Goal: Task Accomplishment & Management: Manage account settings

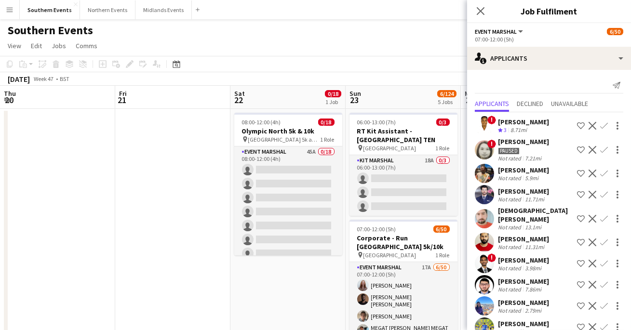
scroll to position [0, 275]
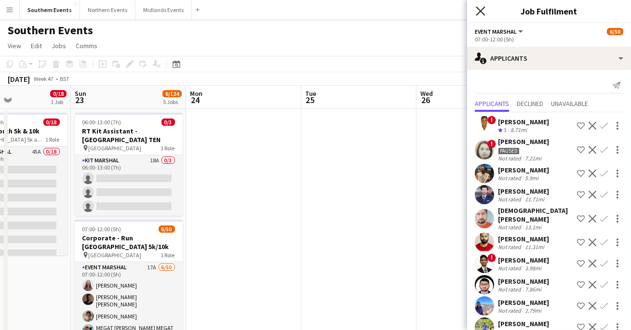
click at [484, 8] on icon at bounding box center [480, 10] width 9 height 9
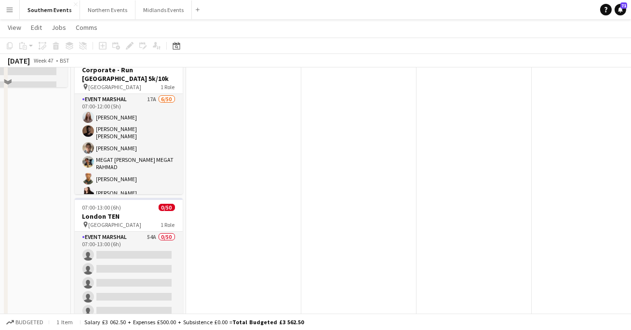
scroll to position [0, 0]
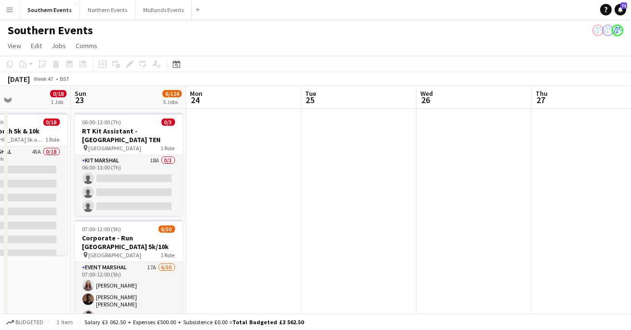
click at [6, 13] on app-icon "Menu" at bounding box center [10, 10] width 8 height 8
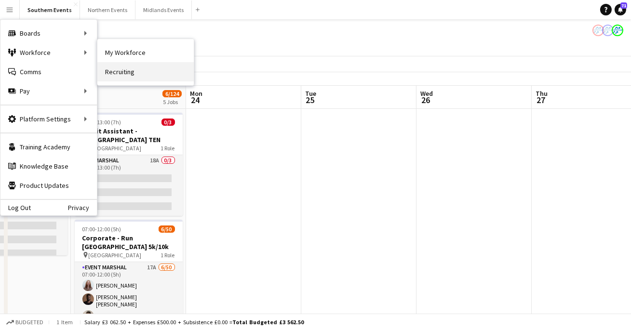
click at [137, 65] on link "Recruiting" at bounding box center [145, 71] width 96 height 19
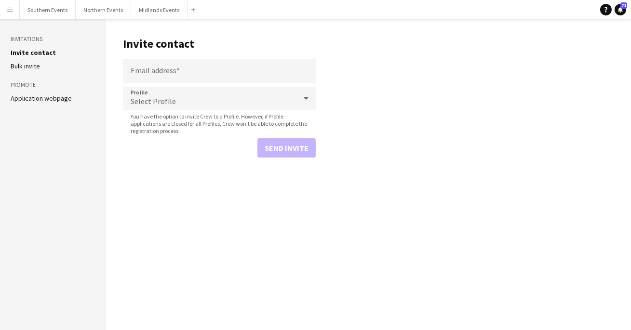
click at [6, 10] on app-icon "Menu" at bounding box center [10, 10] width 8 height 8
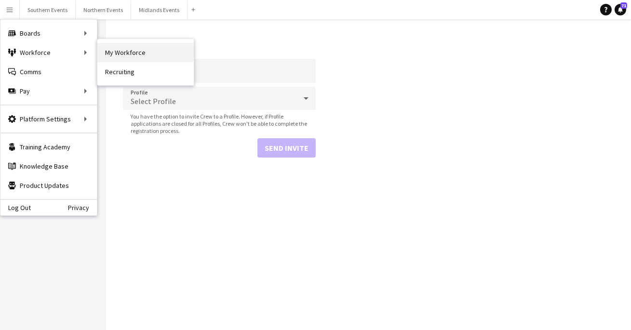
click at [100, 52] on link "My Workforce" at bounding box center [145, 52] width 96 height 19
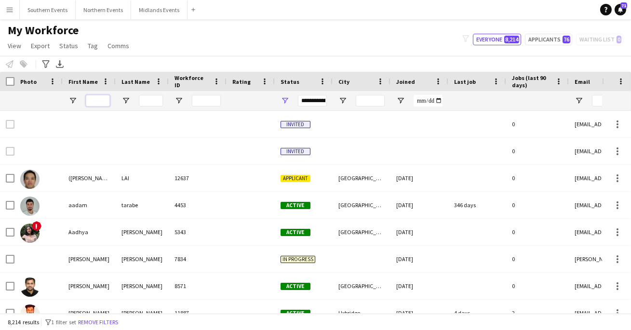
click at [101, 99] on input "First Name Filter Input" at bounding box center [98, 101] width 24 height 12
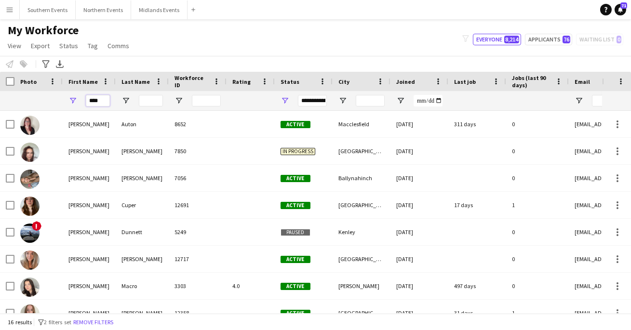
type input "****"
click at [147, 100] on input "Last Name Filter Input" at bounding box center [151, 101] width 24 height 12
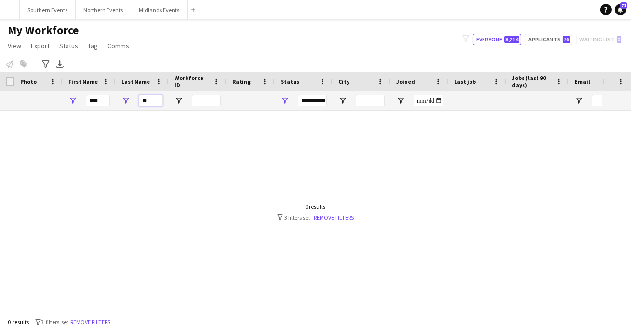
type input "*"
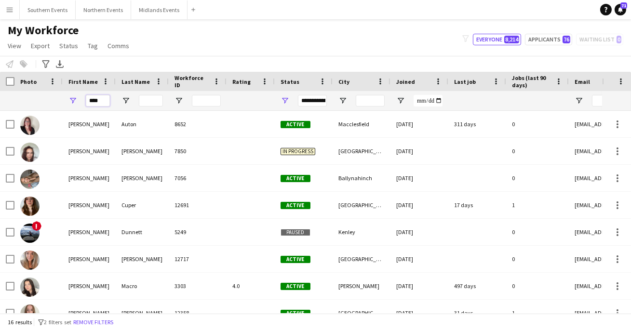
click at [93, 100] on input "****" at bounding box center [98, 101] width 24 height 12
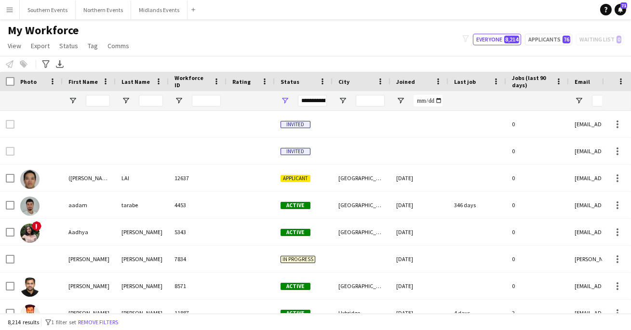
click at [275, 42] on div "My Workforce View Views Default view New view Update view Delete view Edit name…" at bounding box center [315, 39] width 631 height 33
